Goal: Task Accomplishment & Management: Manage account settings

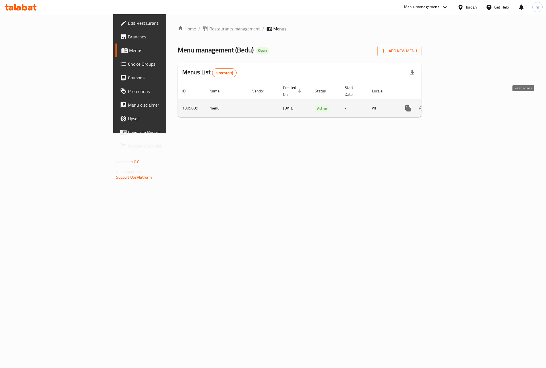
click at [453, 105] on icon "enhanced table" at bounding box center [449, 108] width 7 height 7
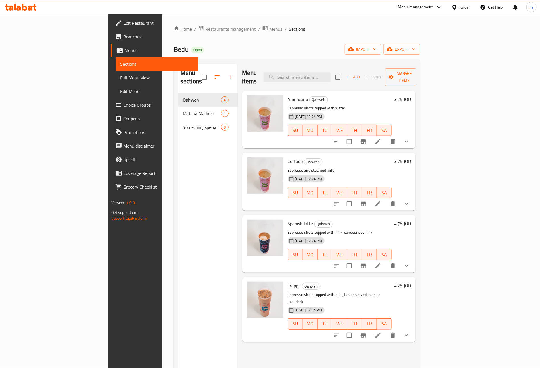
click at [123, 39] on span "Branches" at bounding box center [158, 36] width 71 height 7
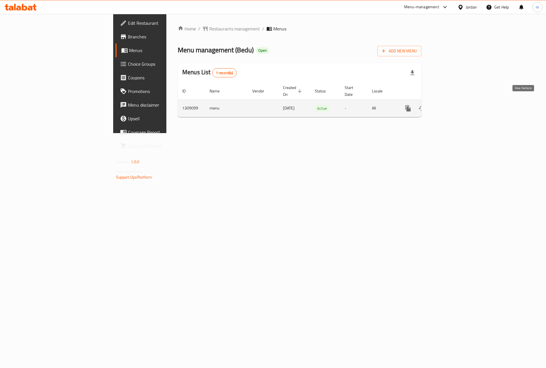
click at [453, 105] on icon "enhanced table" at bounding box center [449, 108] width 7 height 7
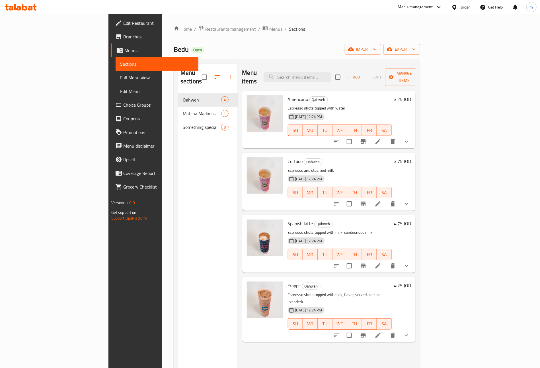
click at [120, 79] on span "Full Menu View" at bounding box center [157, 77] width 74 height 7
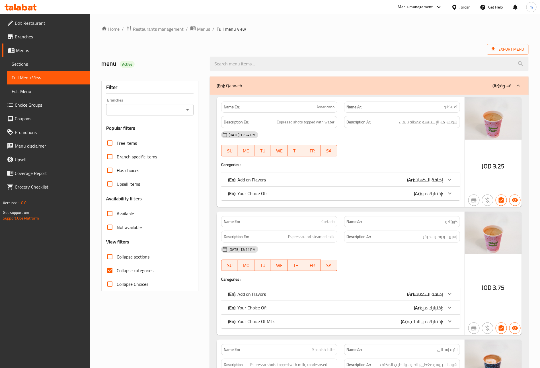
click at [35, 63] on span "Sections" at bounding box center [49, 64] width 74 height 7
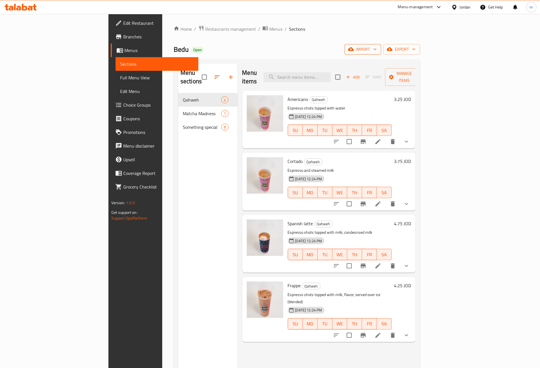
click at [376, 52] on span "import" at bounding box center [362, 49] width 27 height 7
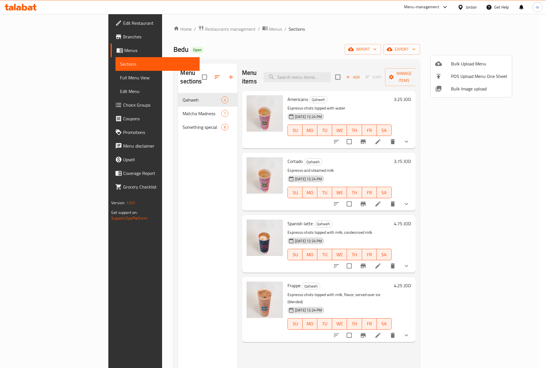
click at [427, 32] on div at bounding box center [273, 184] width 546 height 368
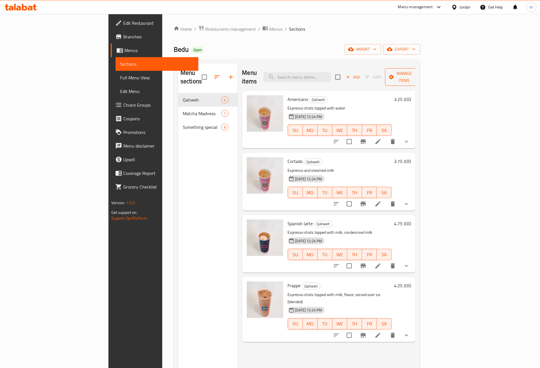
click at [419, 73] on span "Manage items" at bounding box center [404, 77] width 29 height 14
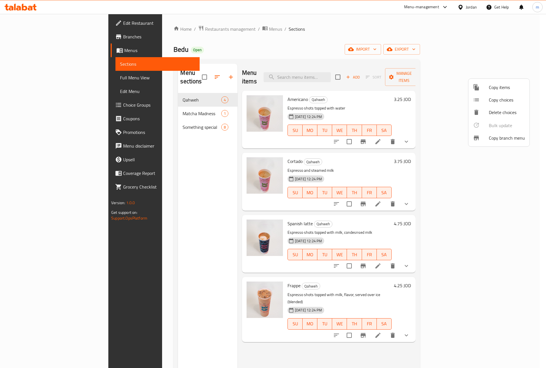
click at [498, 143] on li "Copy branch menu" at bounding box center [499, 138] width 61 height 13
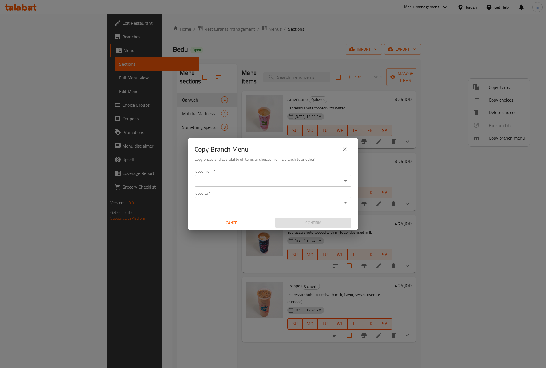
click at [320, 179] on input "Copy from   *" at bounding box center [268, 181] width 144 height 8
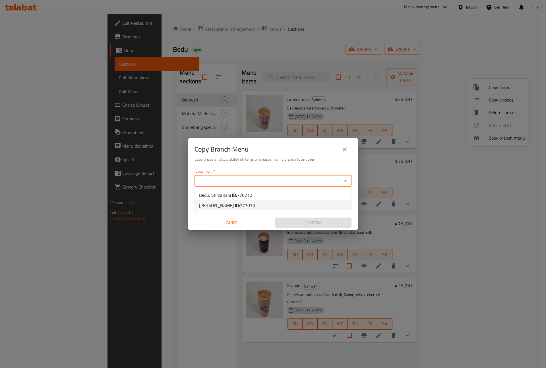
click at [248, 207] on span "777070" at bounding box center [247, 205] width 15 height 9
type input "Bedu , Abdoun,Abdoun"
click at [248, 207] on input "Copy to   *" at bounding box center [268, 203] width 144 height 8
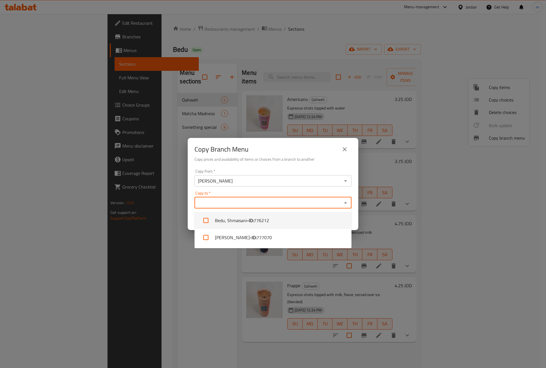
click at [248, 217] on b "- ID:" at bounding box center [250, 220] width 7 height 7
click at [228, 203] on icon at bounding box center [229, 203] width 4 height 4
checkbox input "false"
click at [340, 181] on input "Bedu , Abdoun,Abdoun" at bounding box center [268, 181] width 144 height 8
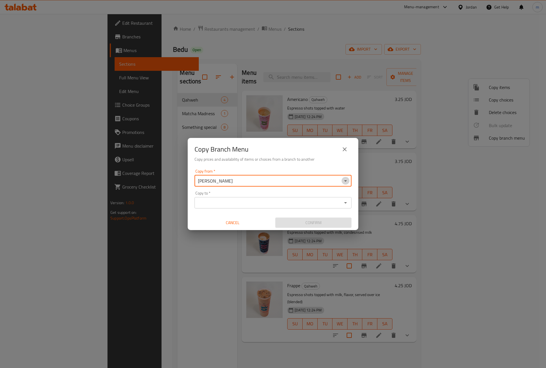
click at [344, 180] on icon "Open" at bounding box center [345, 181] width 7 height 7
click at [265, 198] on li "Bedu, Shmaisani ID: 776212" at bounding box center [273, 195] width 157 height 10
type input "Bedu, Shmaisani"
click at [347, 203] on icon "Open" at bounding box center [345, 202] width 7 height 7
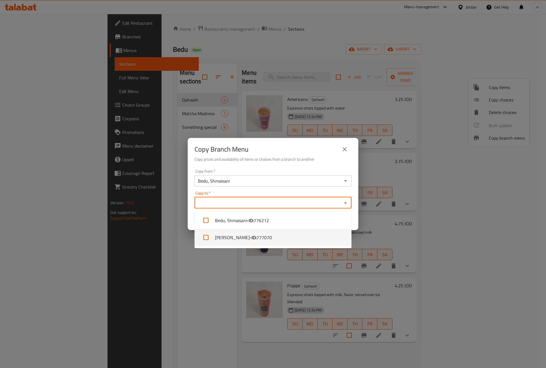
click at [289, 236] on li "Bedu , Abdoun,Abdoun - ID: 777070" at bounding box center [273, 237] width 157 height 17
checkbox input "true"
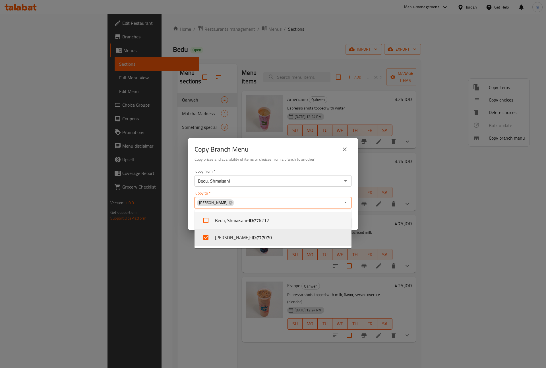
click at [150, 207] on div "Copy Branch Menu Copy prices and availability of items or choices from a branch…" at bounding box center [273, 184] width 546 height 368
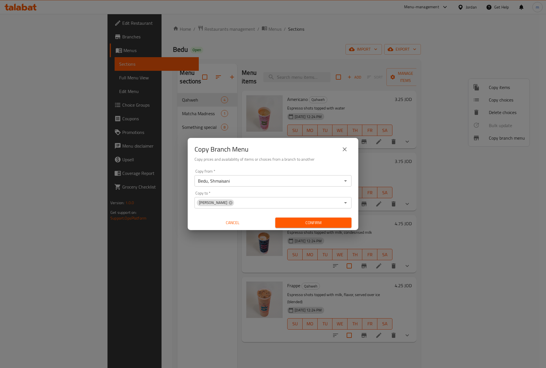
click at [348, 181] on icon "Open" at bounding box center [345, 181] width 7 height 7
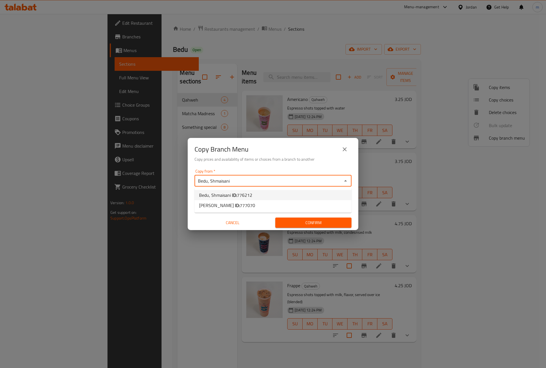
click at [348, 181] on icon "Close" at bounding box center [345, 181] width 7 height 7
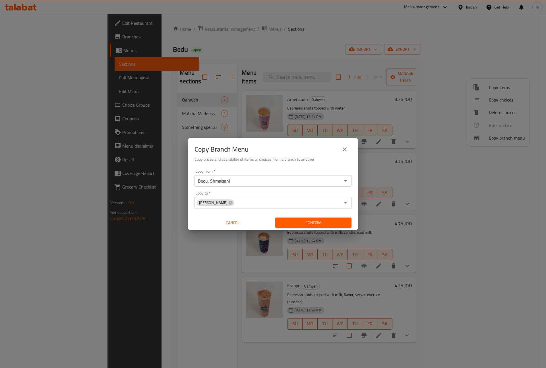
click at [344, 181] on icon "Open" at bounding box center [345, 181] width 7 height 7
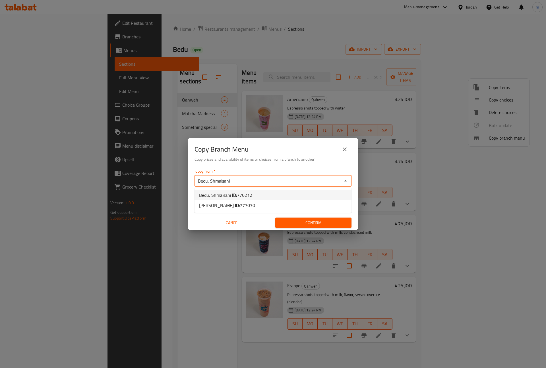
click at [263, 193] on li "Bedu, Shmaisani ID: 776212" at bounding box center [273, 195] width 157 height 10
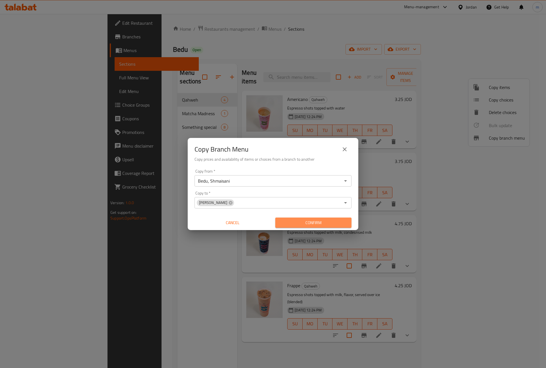
click at [294, 222] on span "Confirm" at bounding box center [313, 222] width 67 height 7
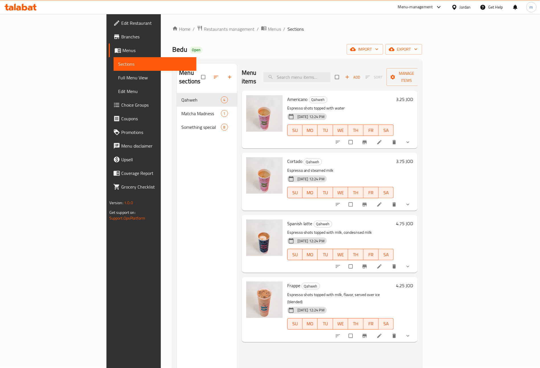
click at [109, 45] on link "Menus" at bounding box center [153, 51] width 88 height 14
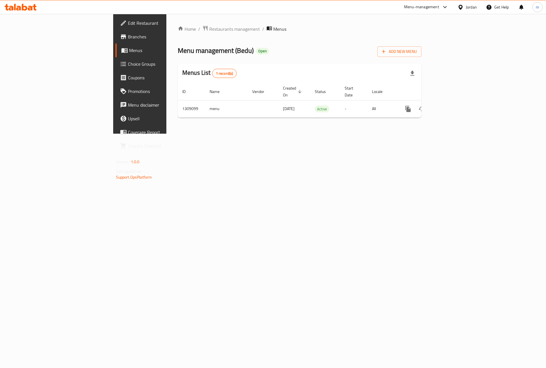
click at [128, 34] on span "Branches" at bounding box center [164, 36] width 72 height 7
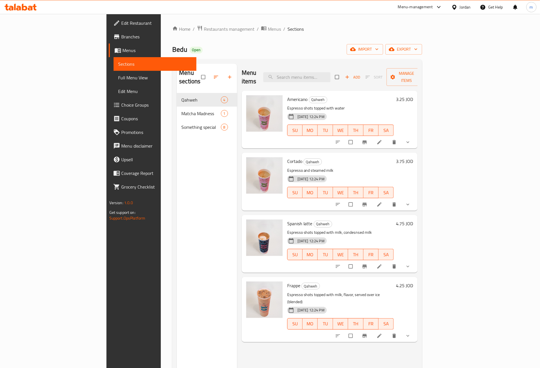
click at [122, 50] on span "Menus" at bounding box center [157, 50] width 70 height 7
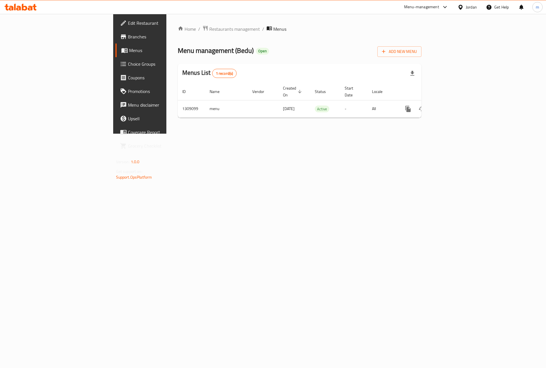
click at [128, 39] on span "Branches" at bounding box center [164, 36] width 72 height 7
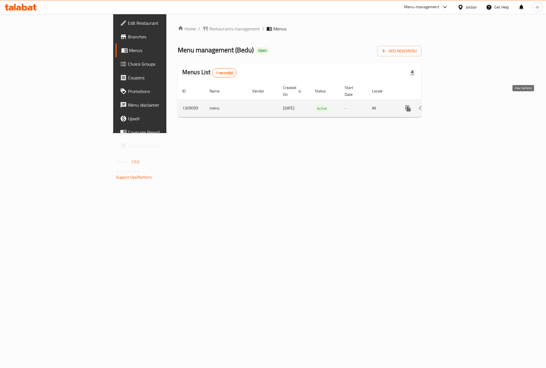
click at [453, 105] on icon "enhanced table" at bounding box center [449, 108] width 7 height 7
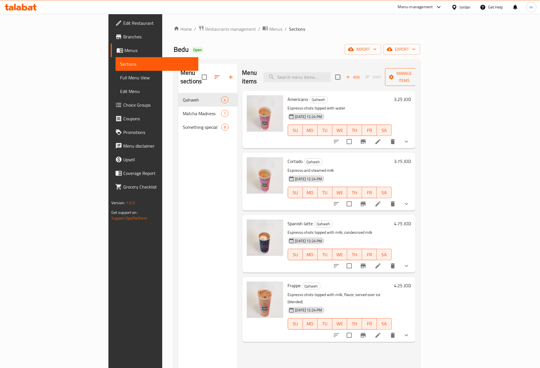
click at [419, 71] on span "Manage items" at bounding box center [404, 77] width 29 height 14
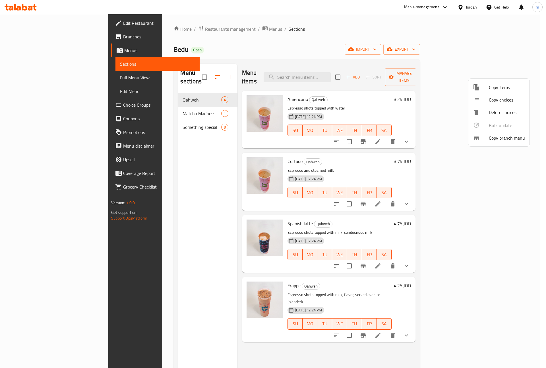
click at [487, 135] on div at bounding box center [481, 138] width 16 height 7
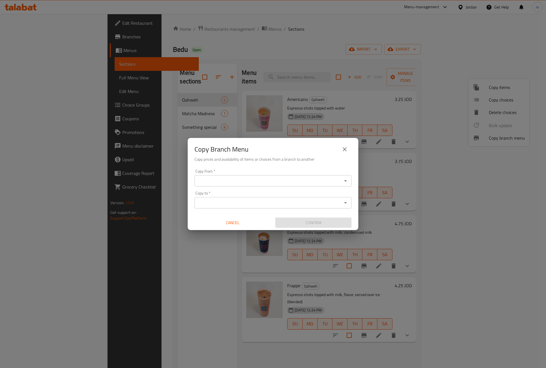
click at [349, 181] on icon "Open" at bounding box center [345, 181] width 7 height 7
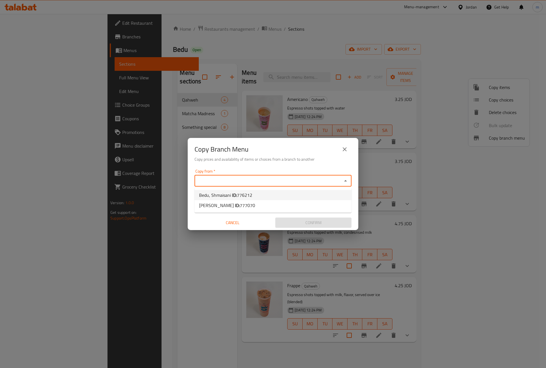
click at [260, 199] on li "Bedu, Shmaisani ID: 776212" at bounding box center [273, 195] width 157 height 10
type input "Bedu, Shmaisani"
click at [347, 205] on icon "Open" at bounding box center [345, 202] width 7 height 7
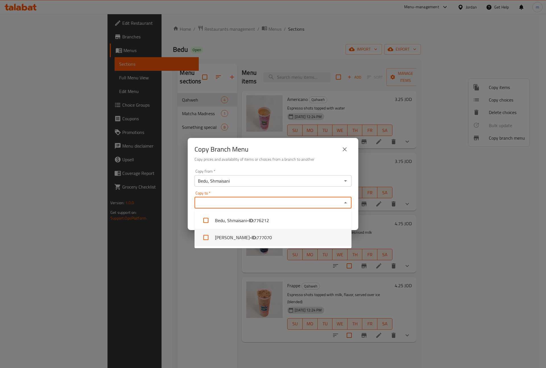
click at [286, 234] on li "Bedu , Abdoun,Abdoun - ID: 777070" at bounding box center [273, 237] width 157 height 17
checkbox input "true"
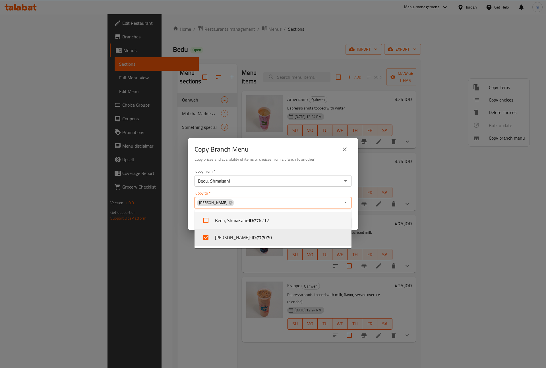
click at [285, 151] on div "Copy Branch Menu" at bounding box center [273, 150] width 157 height 14
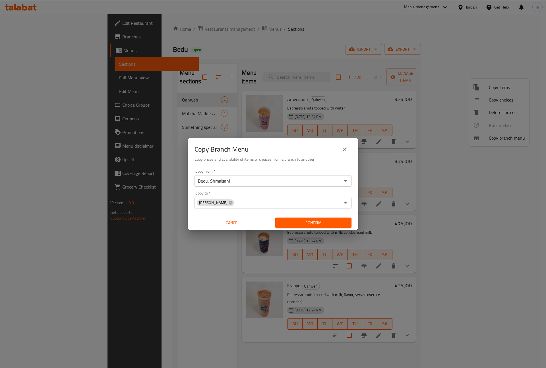
click at [312, 220] on span "Confirm" at bounding box center [313, 222] width 67 height 7
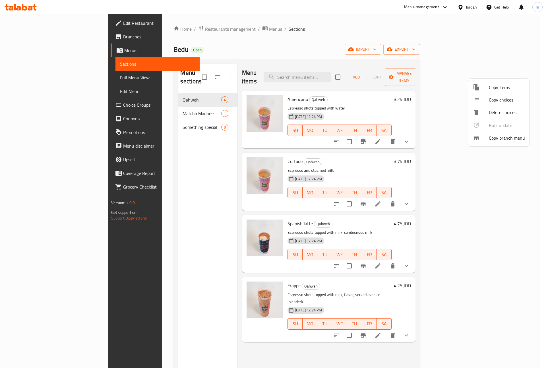
click at [27, 38] on div at bounding box center [273, 184] width 546 height 368
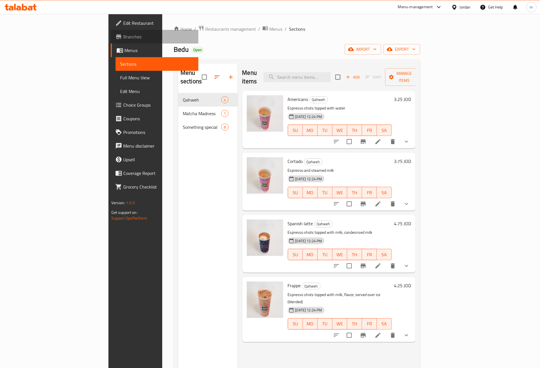
click at [123, 38] on span "Branches" at bounding box center [158, 36] width 71 height 7
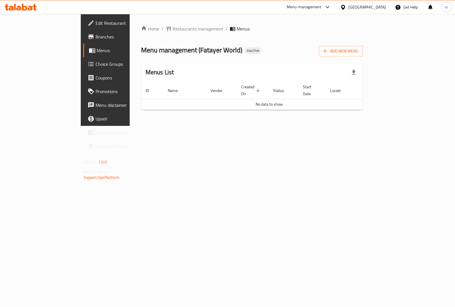
click at [96, 24] on span "Edit Restaurant" at bounding box center [124, 23] width 57 height 7
